Goal: Task Accomplishment & Management: Complete application form

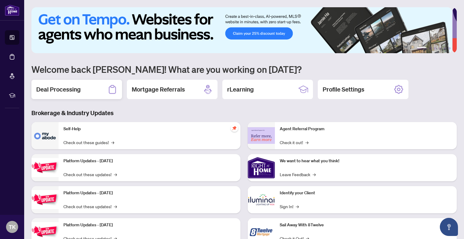
click at [80, 89] on h2 "Deal Processing" at bounding box center [58, 89] width 44 height 8
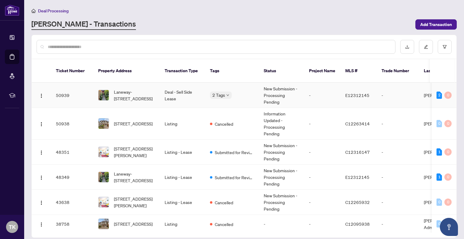
click at [289, 87] on td "New Submission - Processing Pending" at bounding box center [281, 95] width 45 height 25
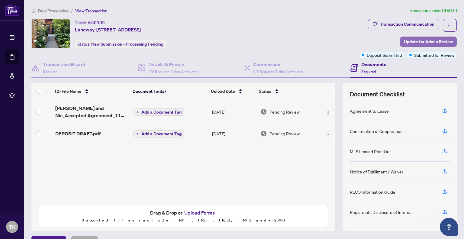
click at [420, 41] on span "Update for Admin Review" at bounding box center [428, 42] width 49 height 10
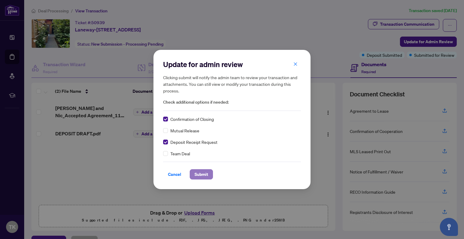
click at [203, 173] on span "Submit" at bounding box center [202, 175] width 14 height 10
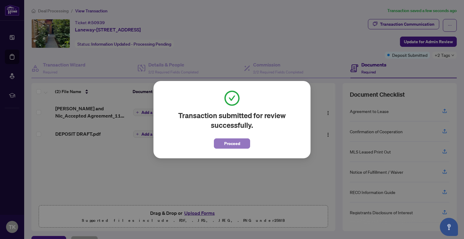
click at [231, 141] on span "Proceed" at bounding box center [232, 144] width 16 height 10
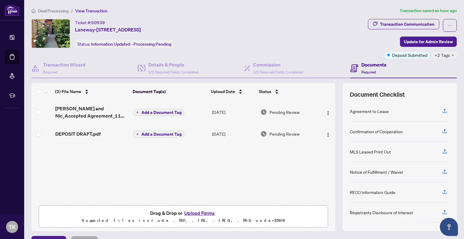
click at [256, 79] on div "Transaction Wizard Required Details & People 2/2 Required Fields Completed Comm…" at bounding box center [244, 145] width 426 height 173
